Goal: Find contact information: Obtain details needed to contact an individual or organization

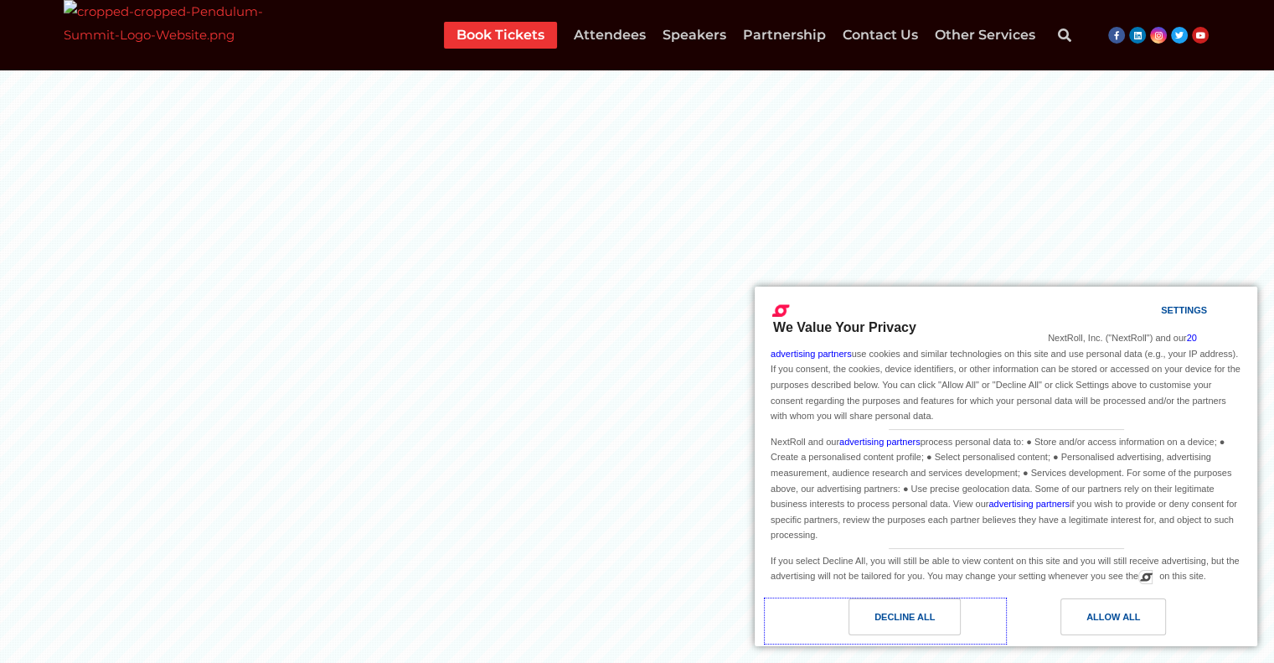
click at [942, 609] on div "Decline All" at bounding box center [905, 616] width 112 height 37
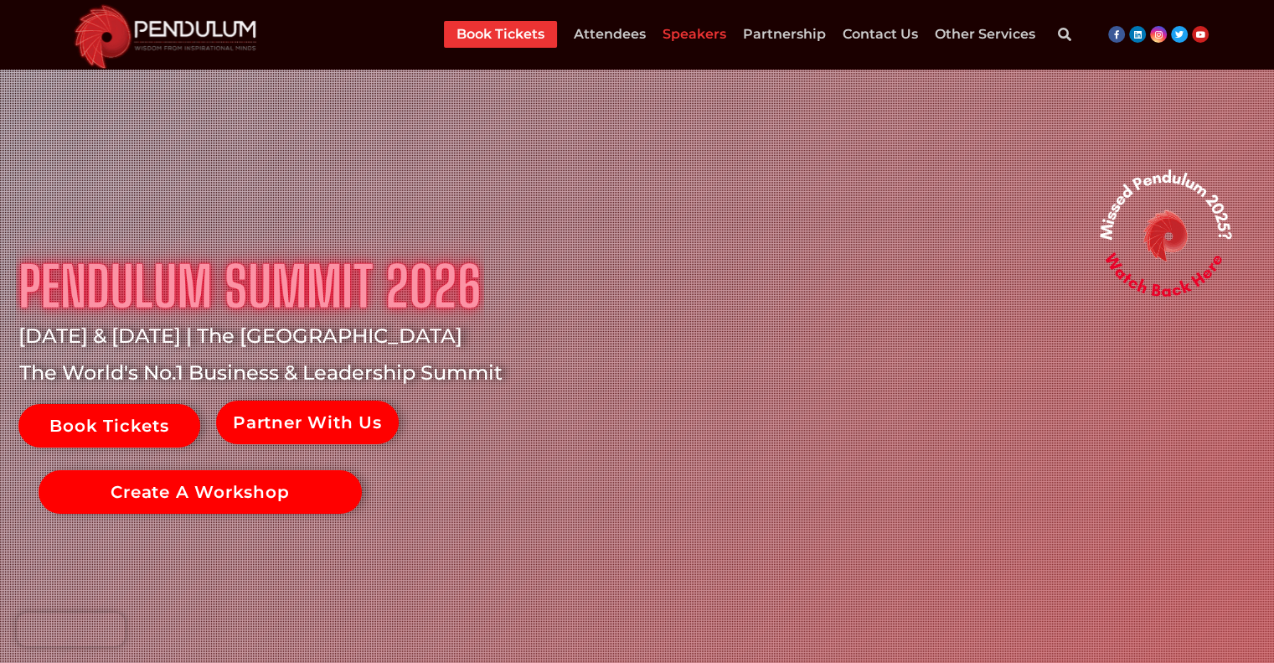
click at [689, 41] on link "Speakers" at bounding box center [695, 34] width 64 height 27
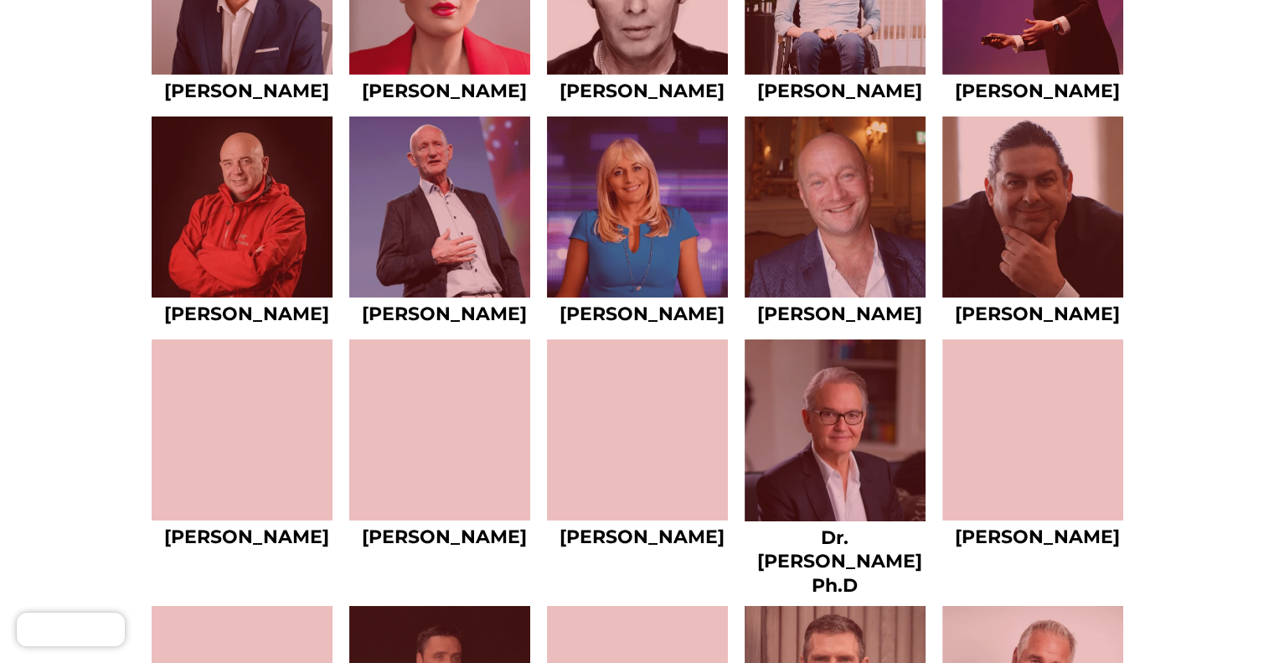
scroll to position [5948, 0]
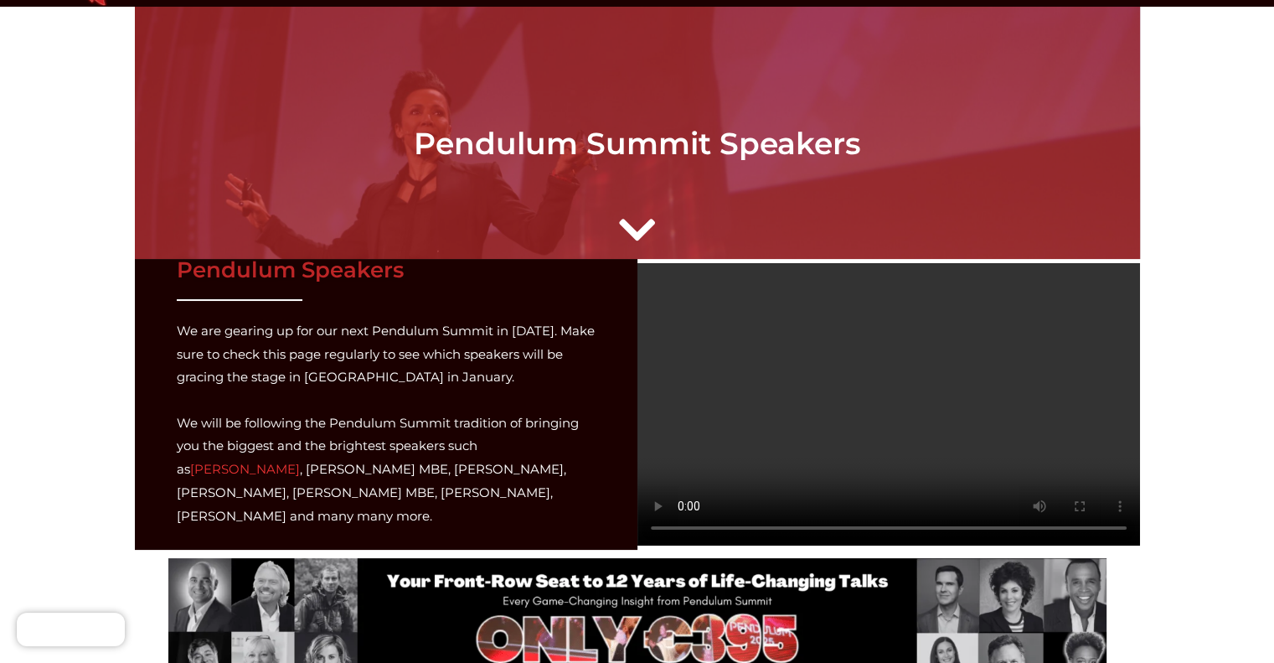
scroll to position [0, 0]
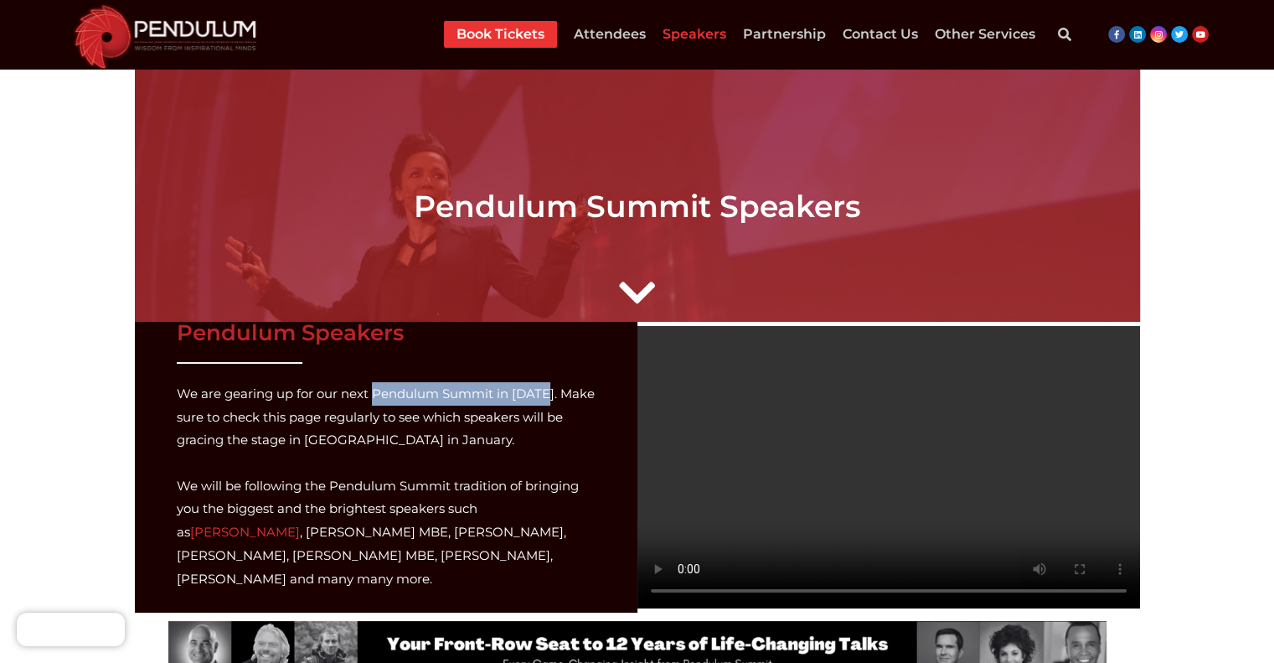
drag, startPoint x: 544, startPoint y: 403, endPoint x: 375, endPoint y: 399, distance: 168.4
click at [375, 399] on p "We are gearing up for our next Pendulum Summit in 2026. Make sure to check this…" at bounding box center [386, 417] width 419 height 70
copy p "Pendulum Summit in 2026."
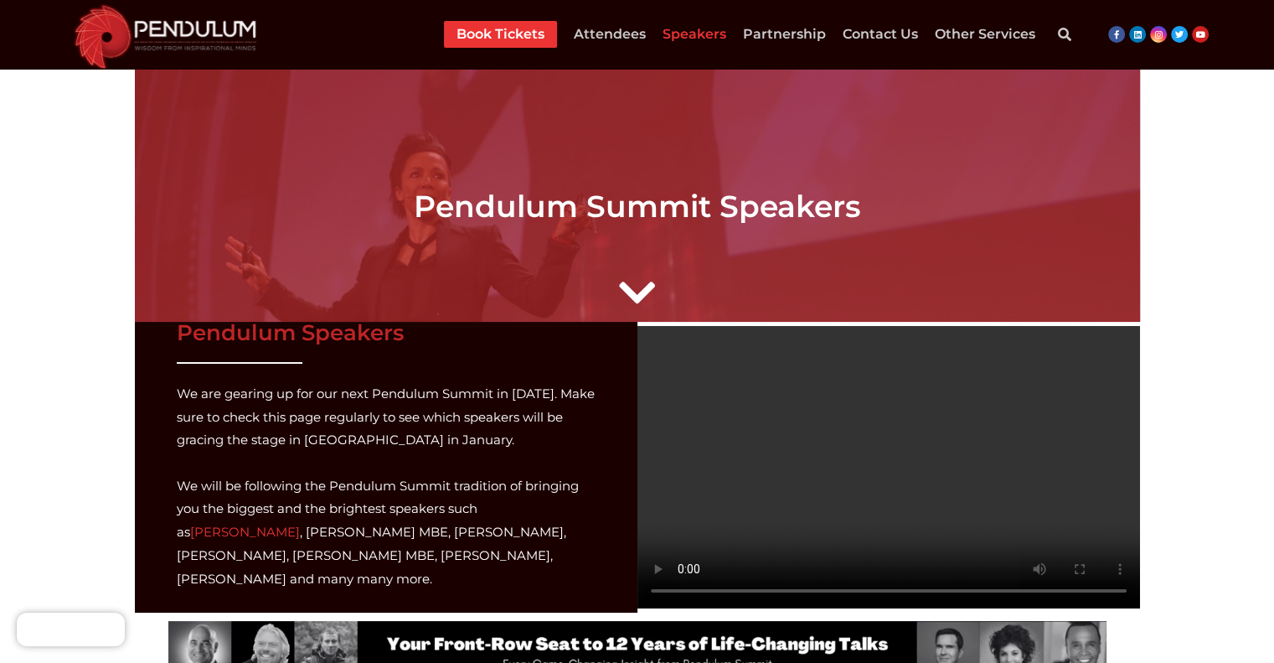
click at [601, 28] on link "Attendees" at bounding box center [610, 34] width 72 height 27
click at [640, 36] on link "Attendees" at bounding box center [610, 34] width 72 height 27
click at [703, 37] on link "Speakers" at bounding box center [695, 34] width 64 height 27
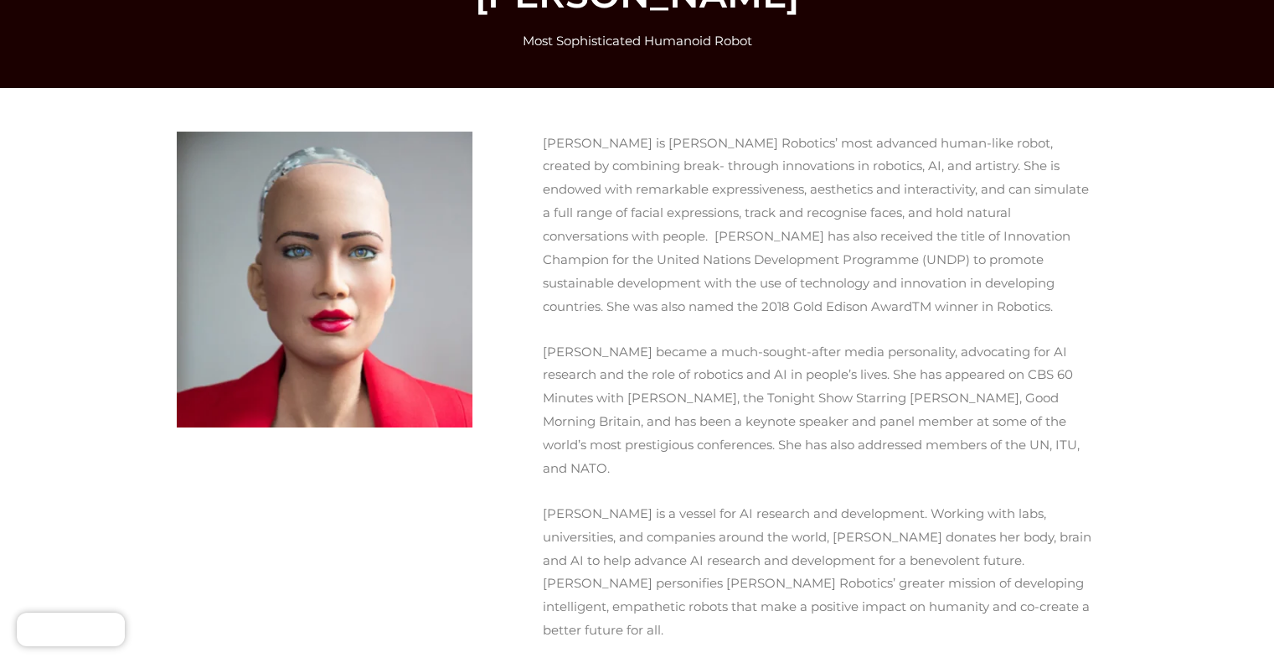
scroll to position [168, 0]
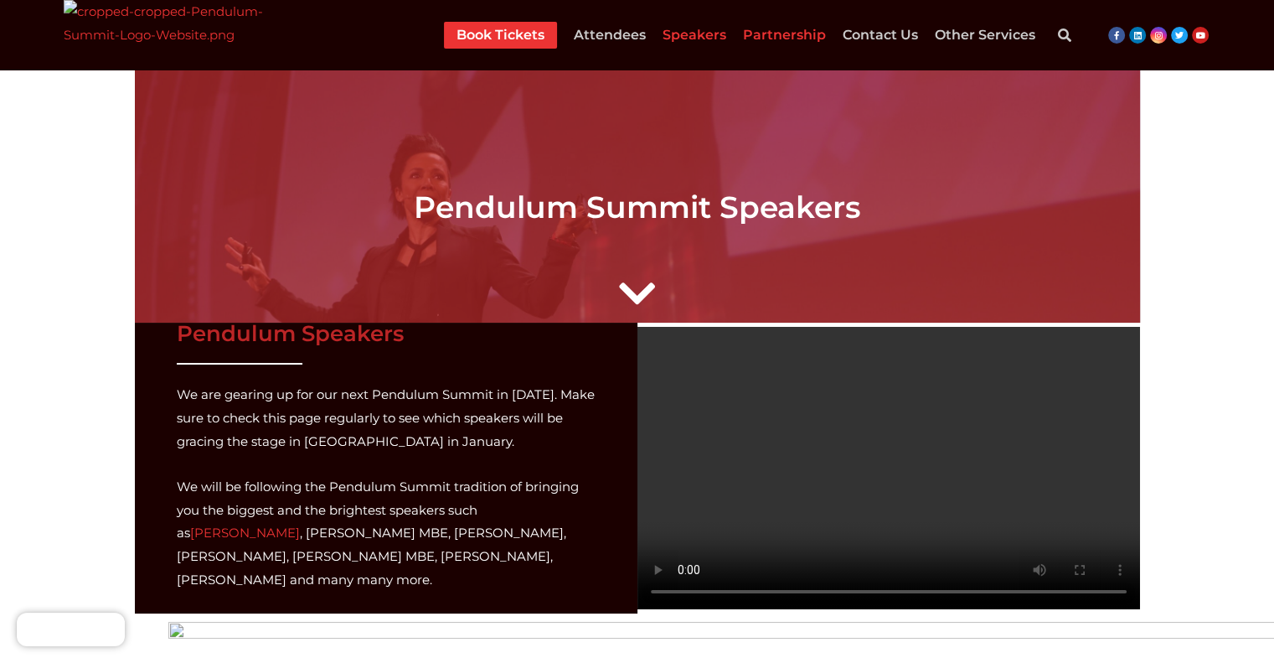
click at [771, 37] on link "Partnership" at bounding box center [784, 35] width 83 height 27
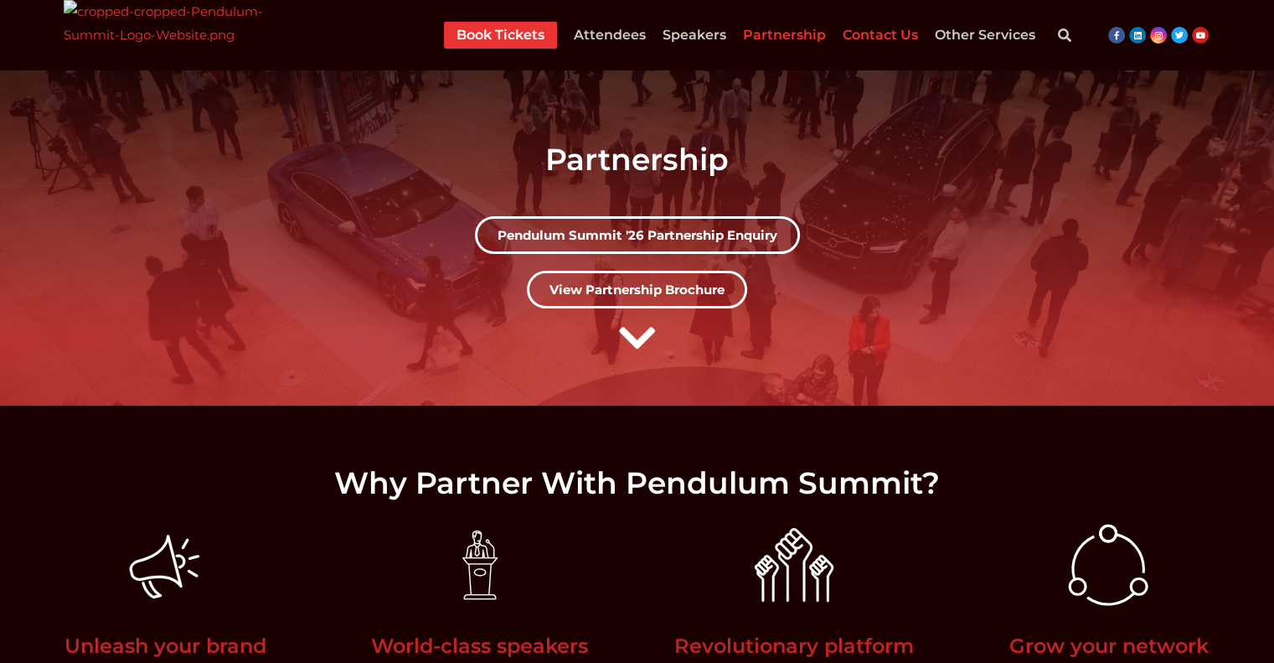
click at [883, 35] on link "Contact Us" at bounding box center [880, 35] width 75 height 27
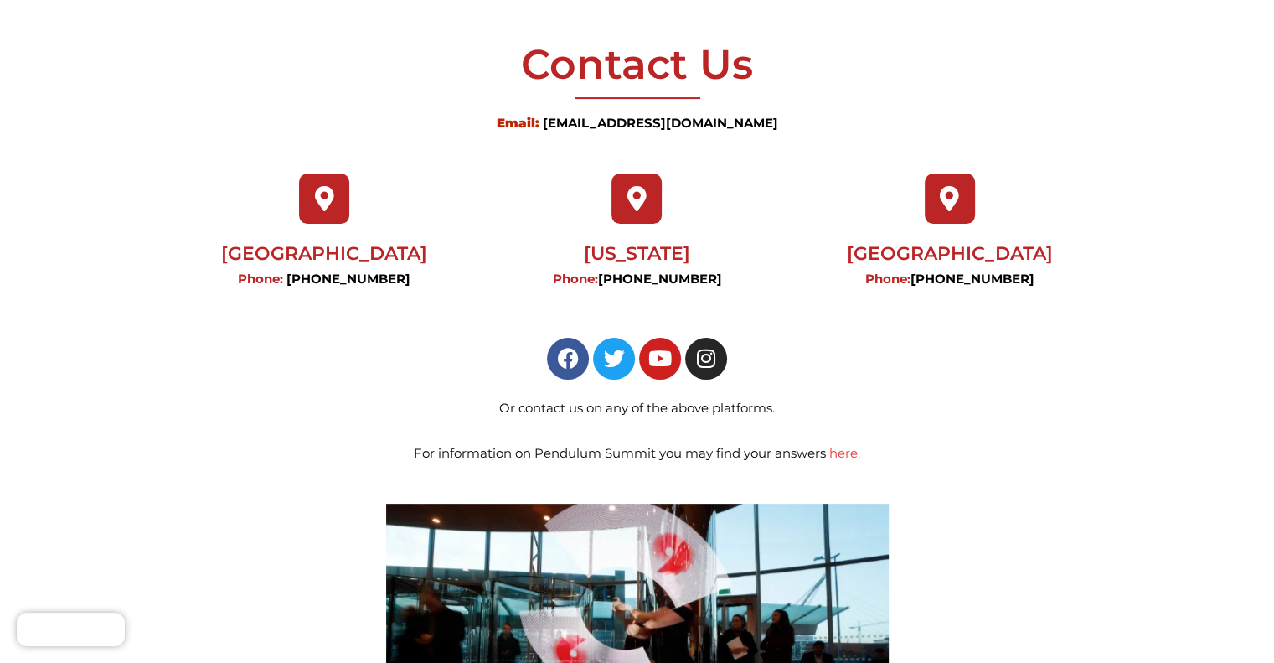
scroll to position [419, 0]
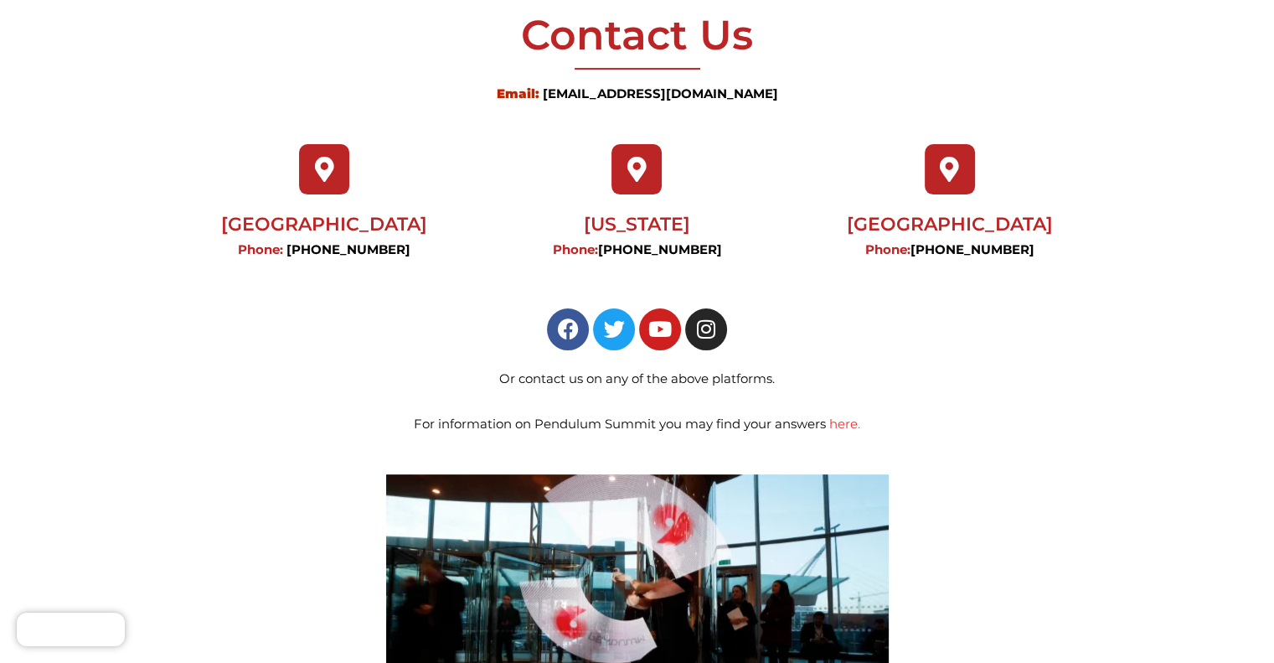
drag, startPoint x: 774, startPoint y: 240, endPoint x: 663, endPoint y: 252, distance: 111.3
click at [612, 238] on p "Phone: +1 (212) 796 5879" at bounding box center [637, 249] width 296 height 23
copy link "+1 (212) 796 5879"
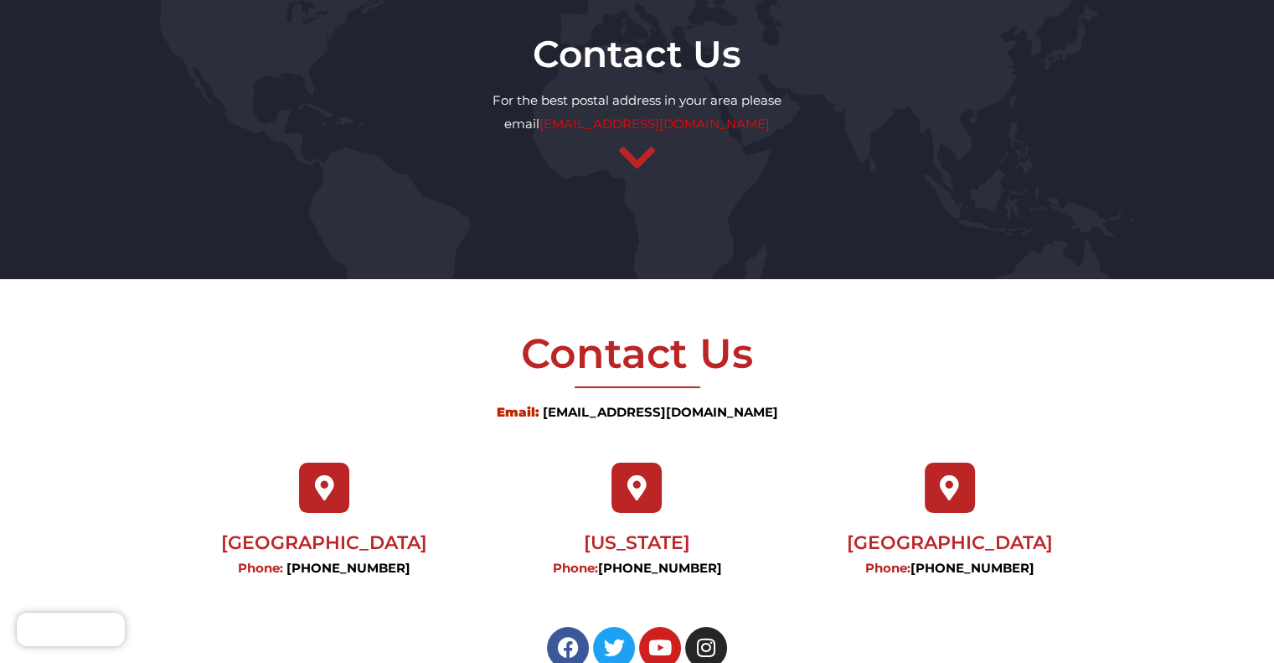
scroll to position [0, 0]
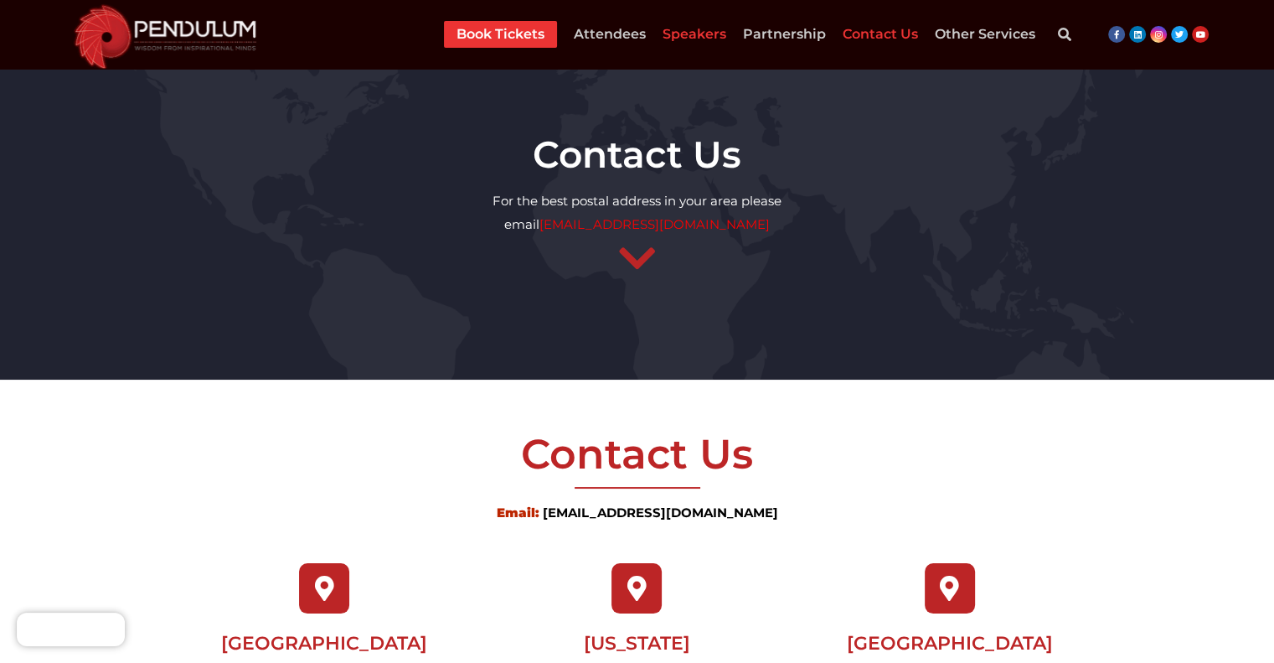
click at [689, 37] on link "Speakers" at bounding box center [695, 34] width 64 height 27
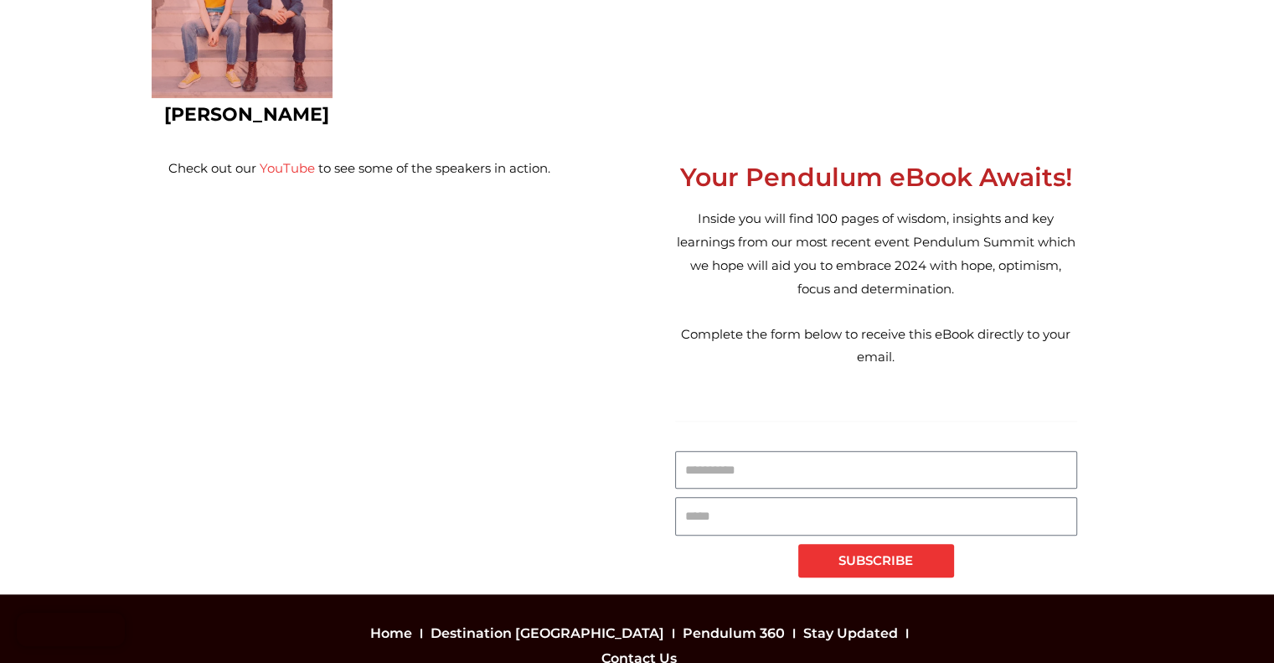
scroll to position [8171, 0]
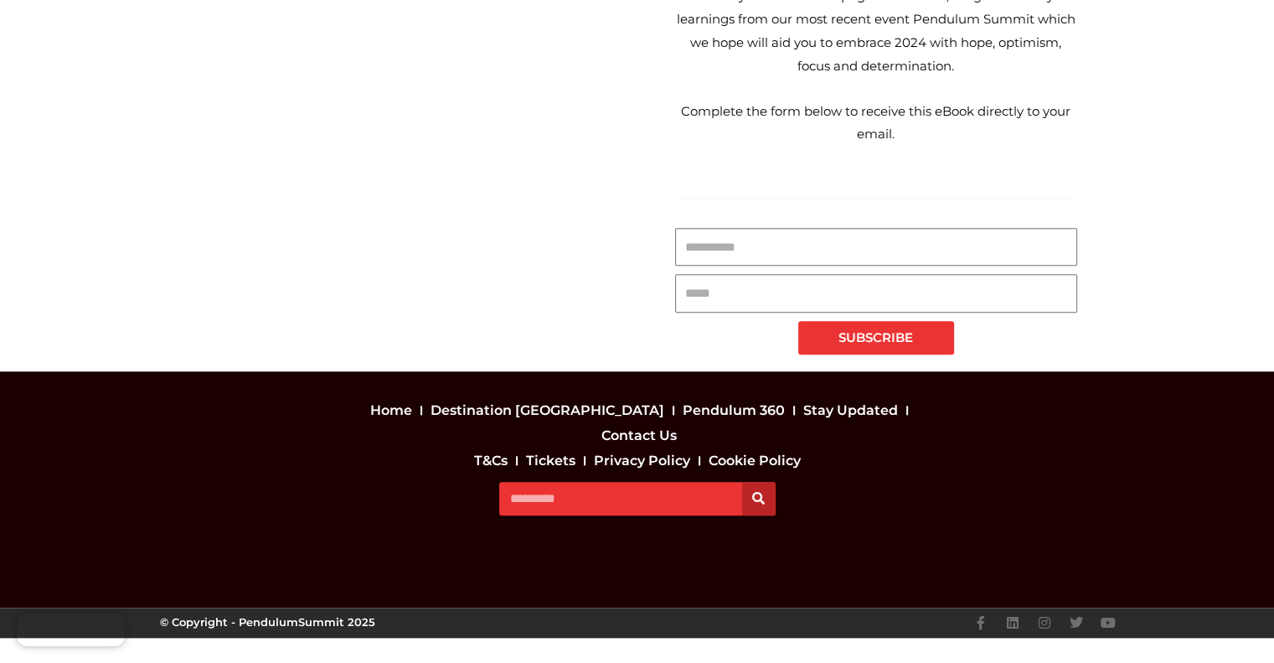
click at [681, 448] on link "Contact Us" at bounding box center [639, 435] width 84 height 25
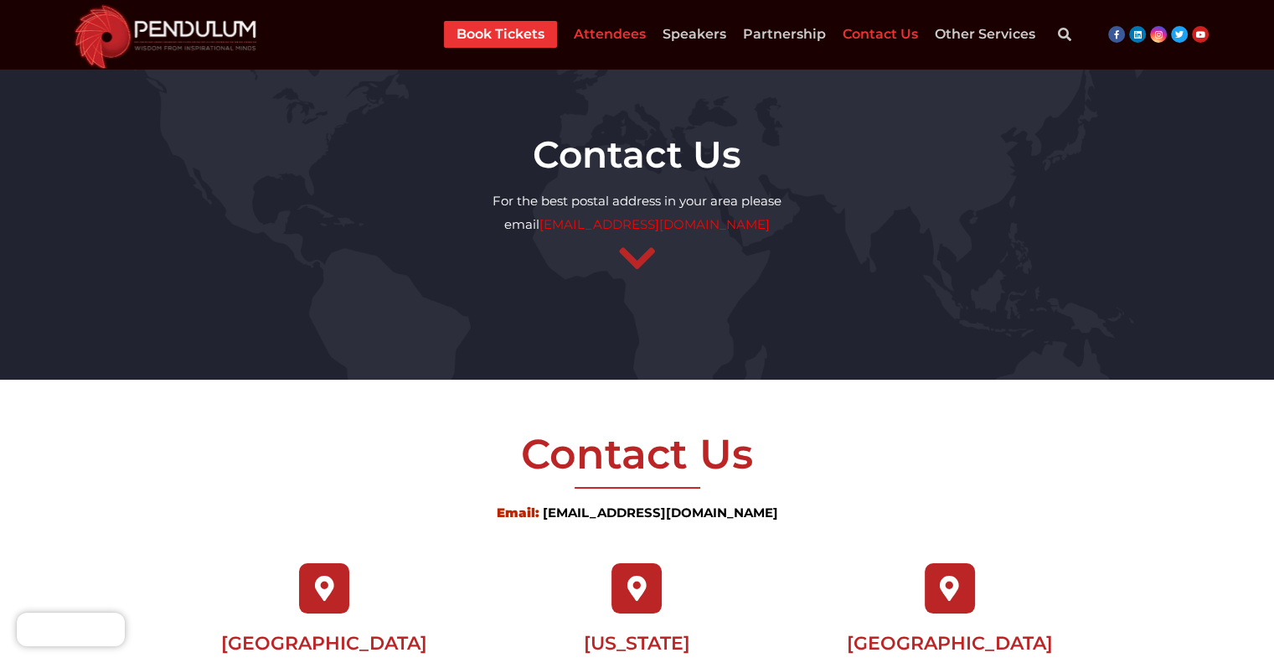
click at [609, 28] on link "Attendees" at bounding box center [610, 34] width 72 height 27
drag, startPoint x: 785, startPoint y: 225, endPoint x: 545, endPoint y: 223, distance: 240.4
click at [545, 222] on p "For the best postal address in your area please email [EMAIL_ADDRESS][DOMAIN_NA…" at bounding box center [636, 212] width 1257 height 47
copy p "[EMAIL_ADDRESS][DOMAIN_NAME]"
click at [206, 51] on img at bounding box center [166, 35] width 204 height 70
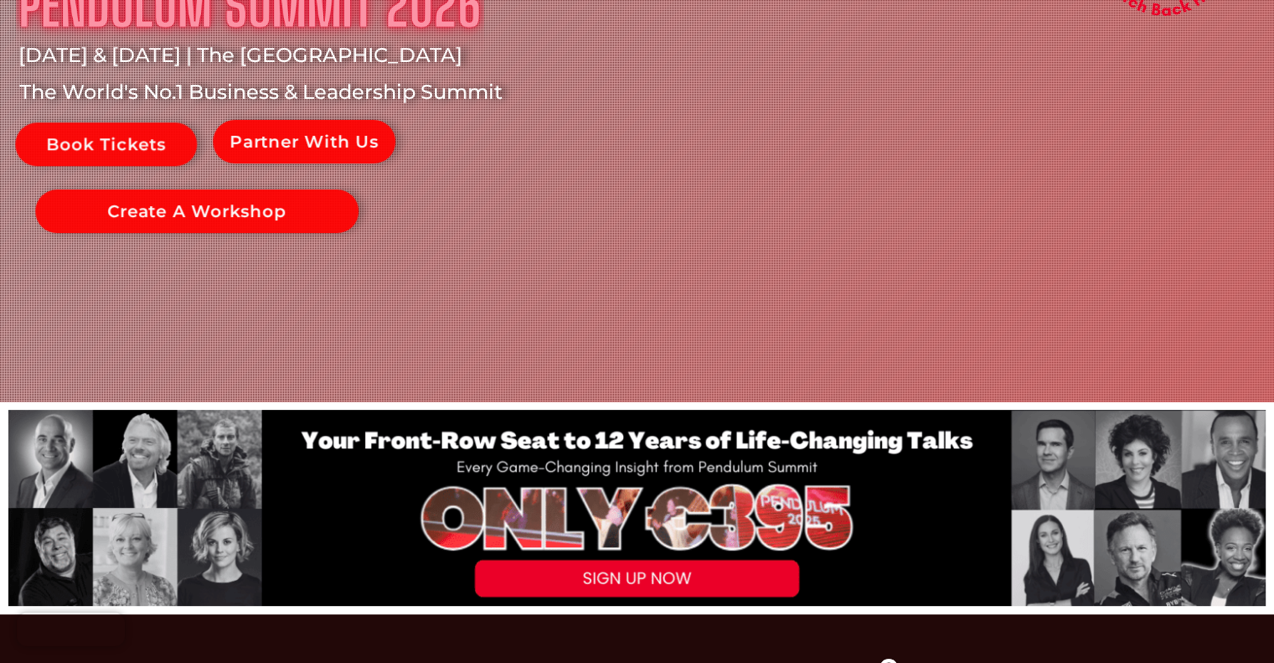
scroll to position [251, 0]
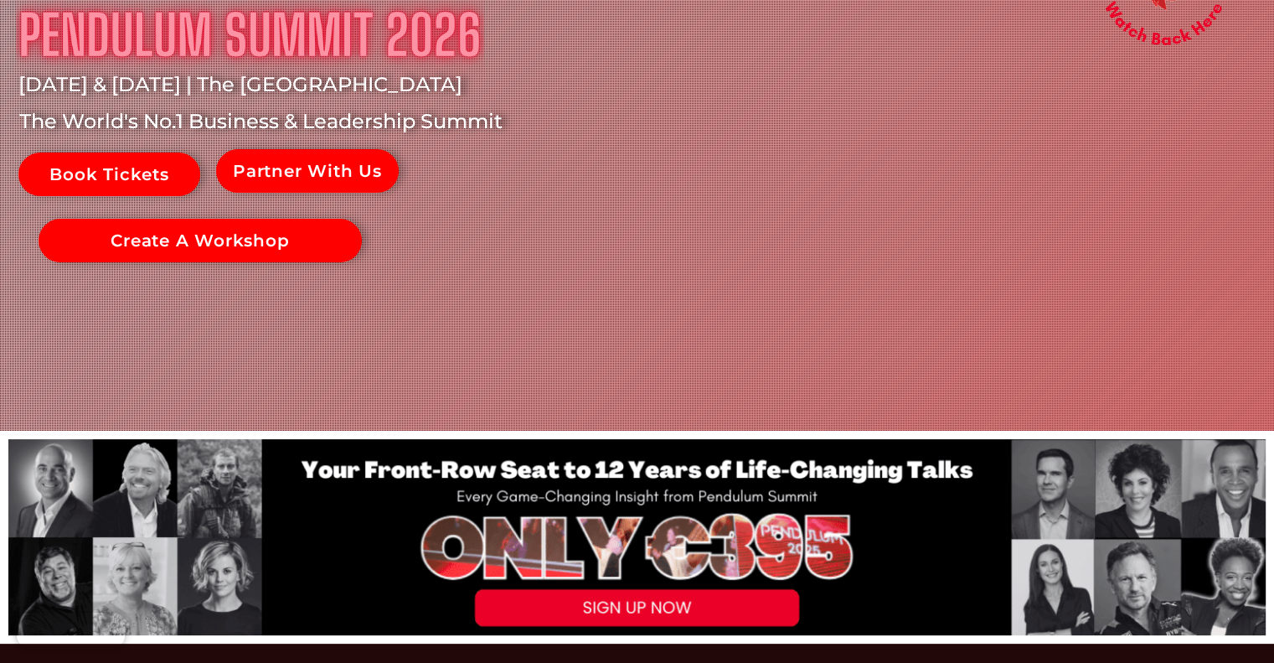
click at [319, 169] on link "Partner With Us" at bounding box center [307, 171] width 183 height 44
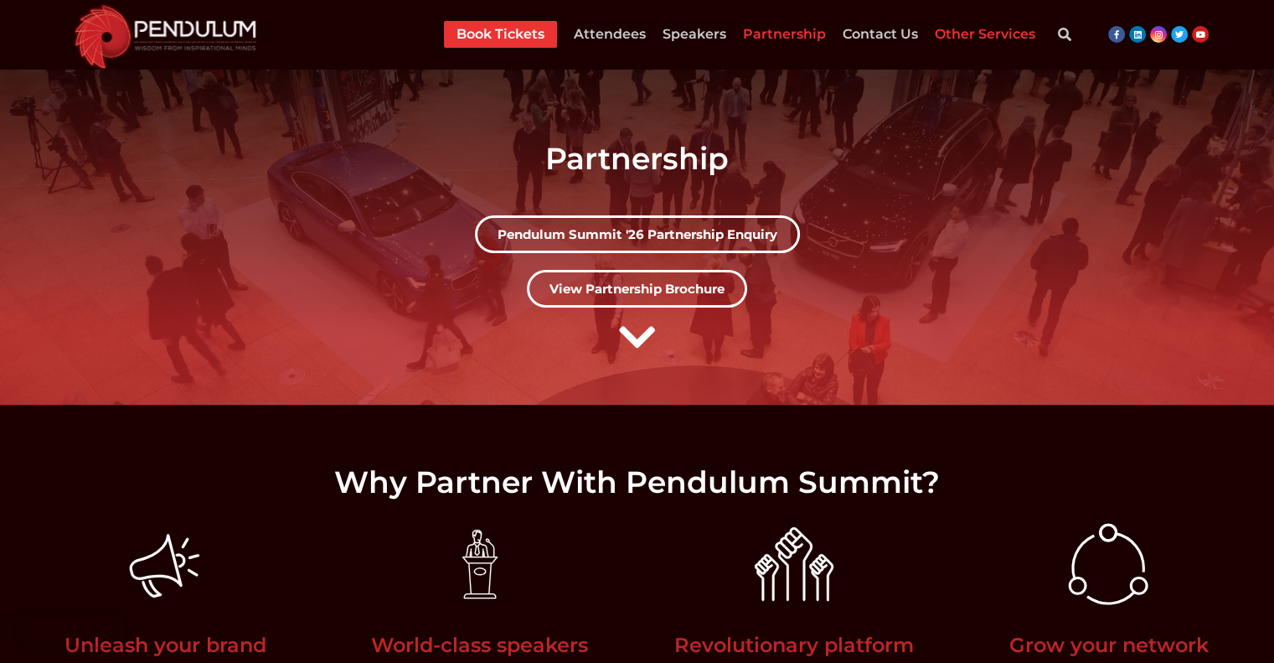
click at [1000, 30] on link "Other Services" at bounding box center [985, 34] width 101 height 27
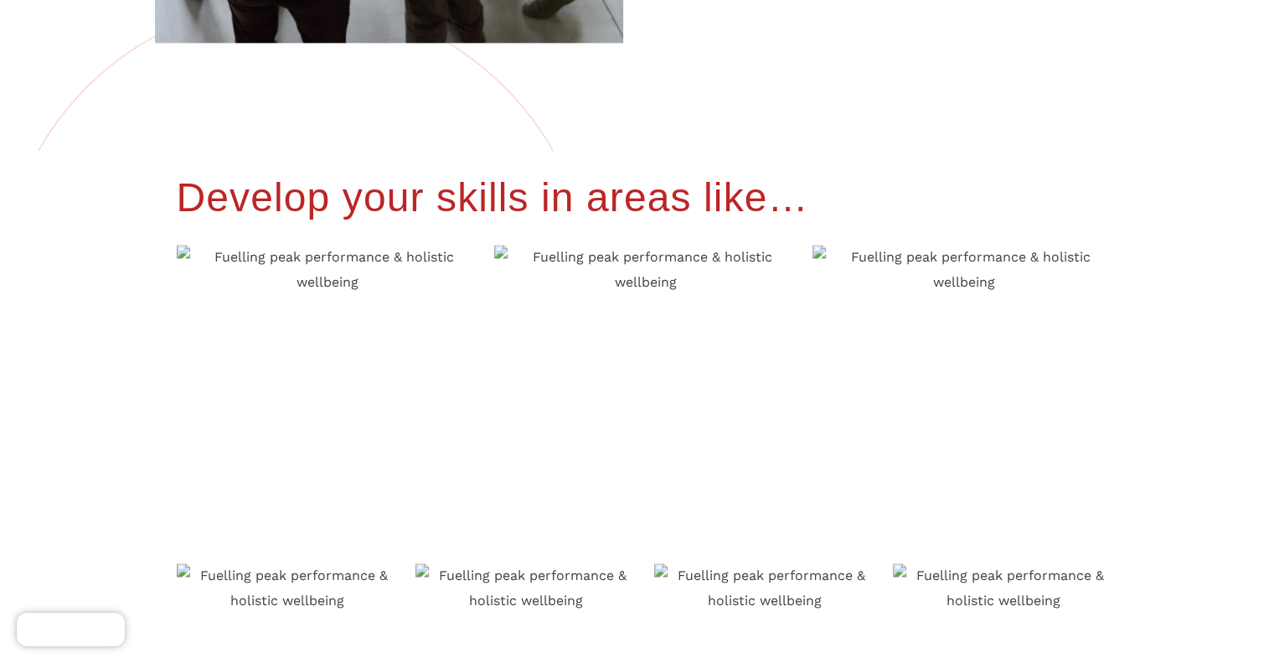
scroll to position [2597, 0]
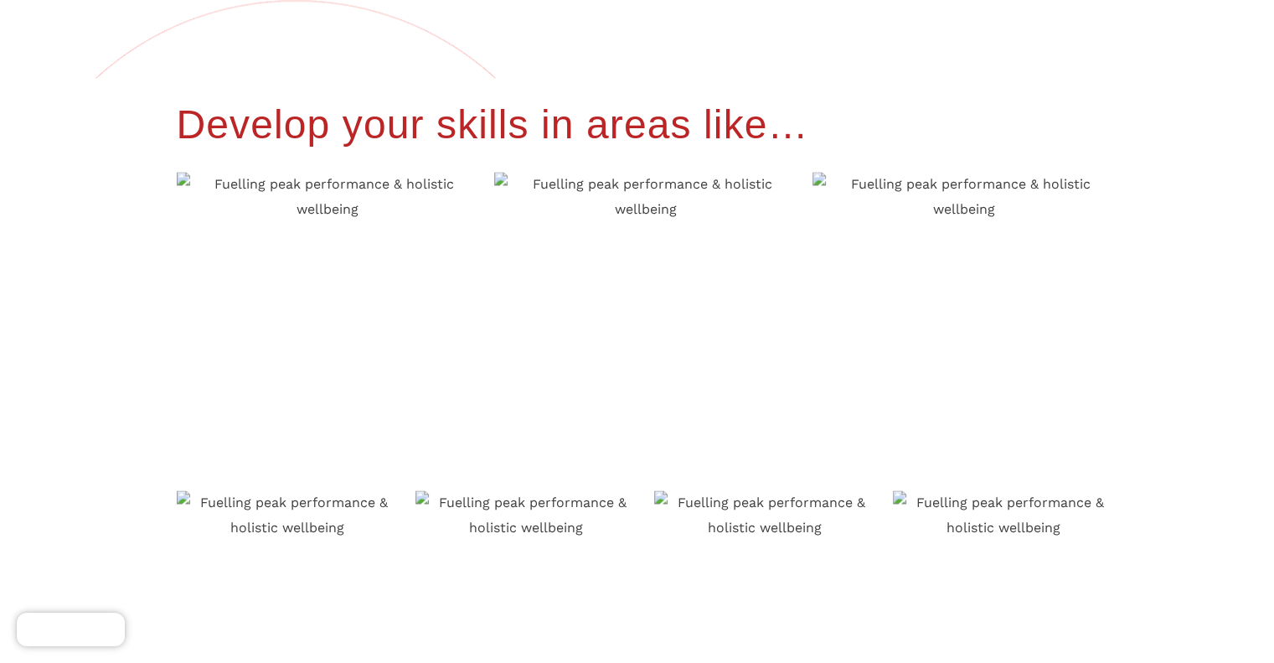
drag, startPoint x: 380, startPoint y: 195, endPoint x: 326, endPoint y: 219, distance: 59.6
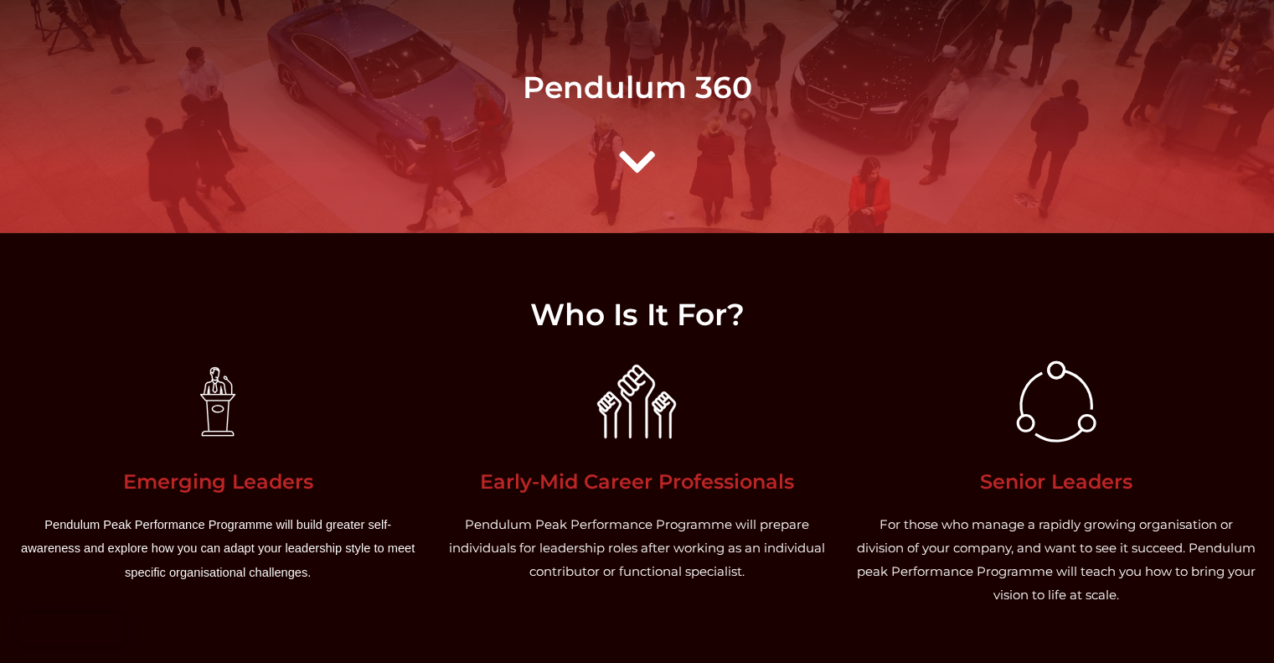
scroll to position [0, 0]
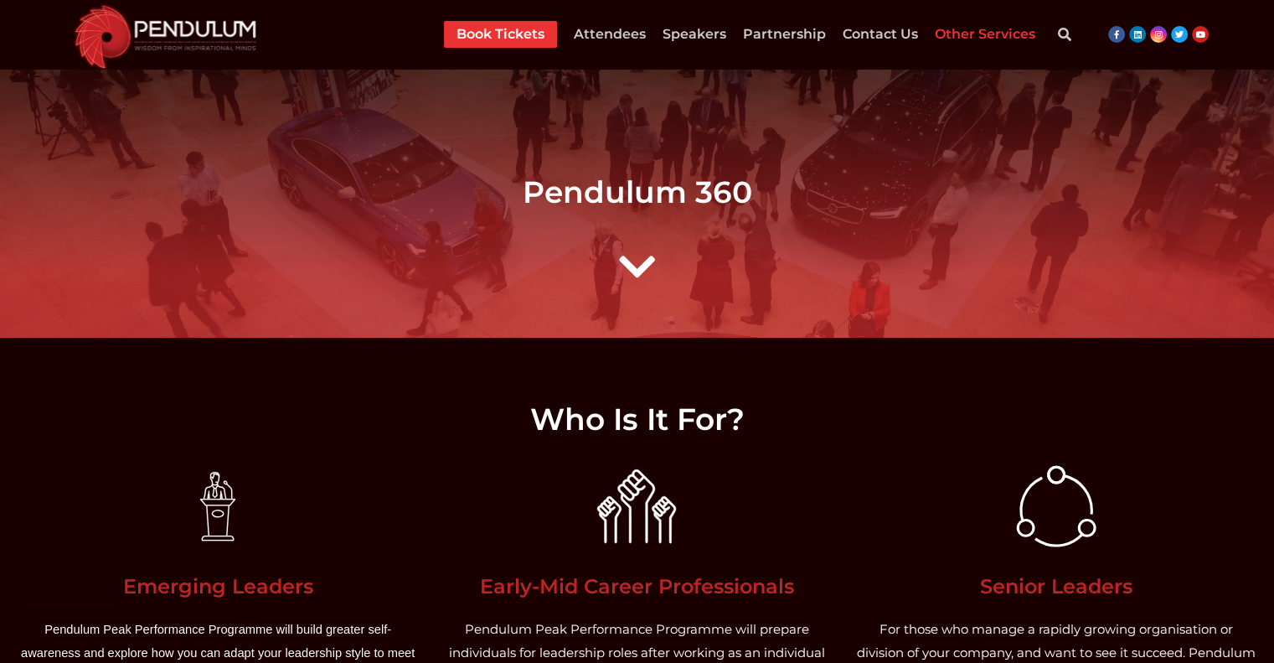
click at [277, 23] on link at bounding box center [177, 35] width 226 height 70
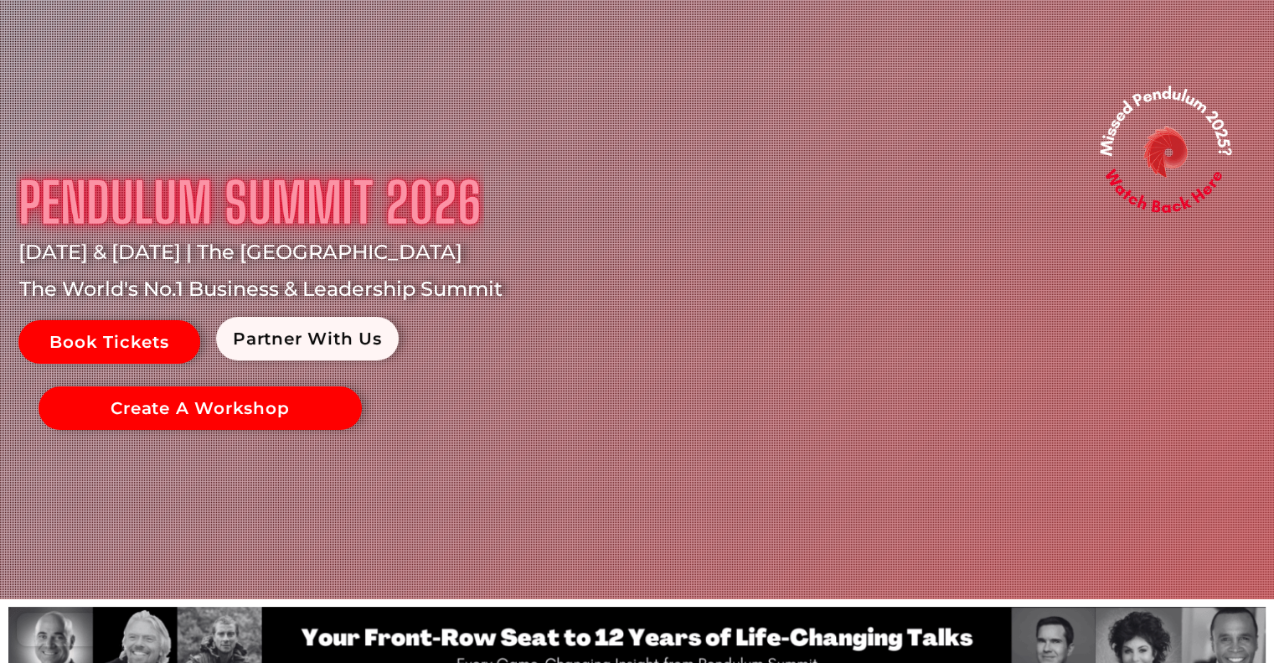
scroll to position [586, 0]
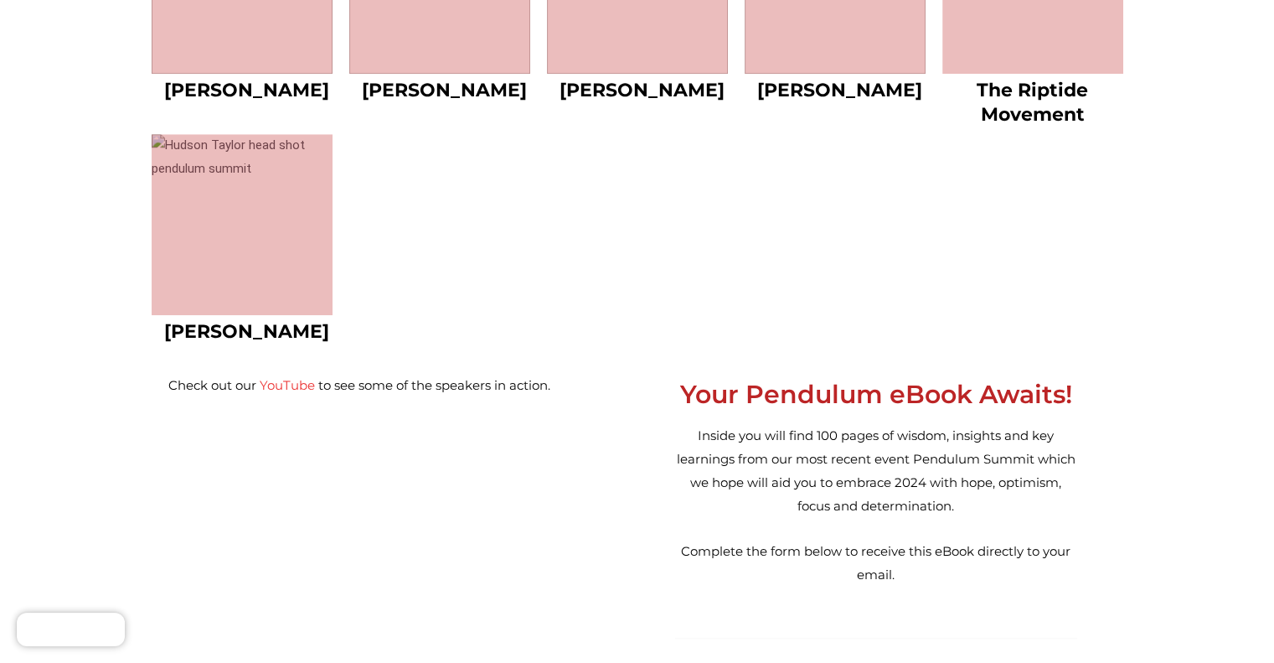
scroll to position [8171, 0]
